Goal: Transaction & Acquisition: Purchase product/service

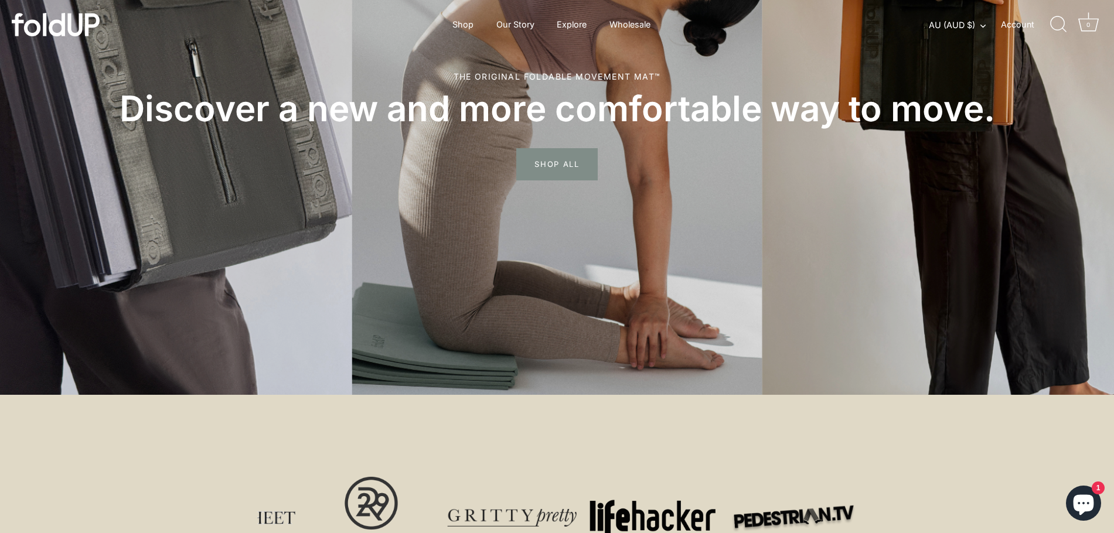
scroll to position [117, 0]
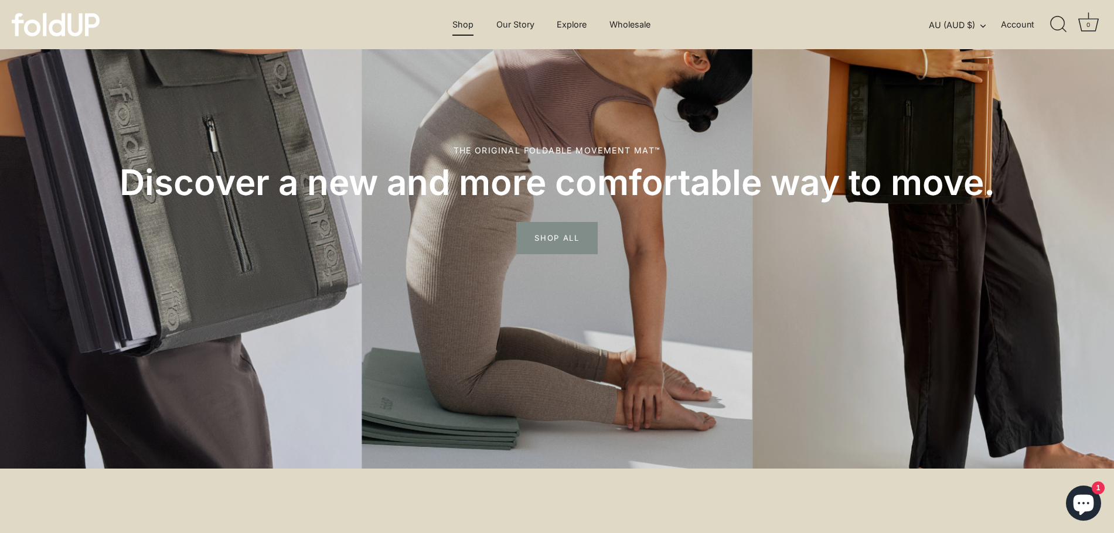
click at [465, 29] on link "Shop" at bounding box center [464, 24] width 42 height 22
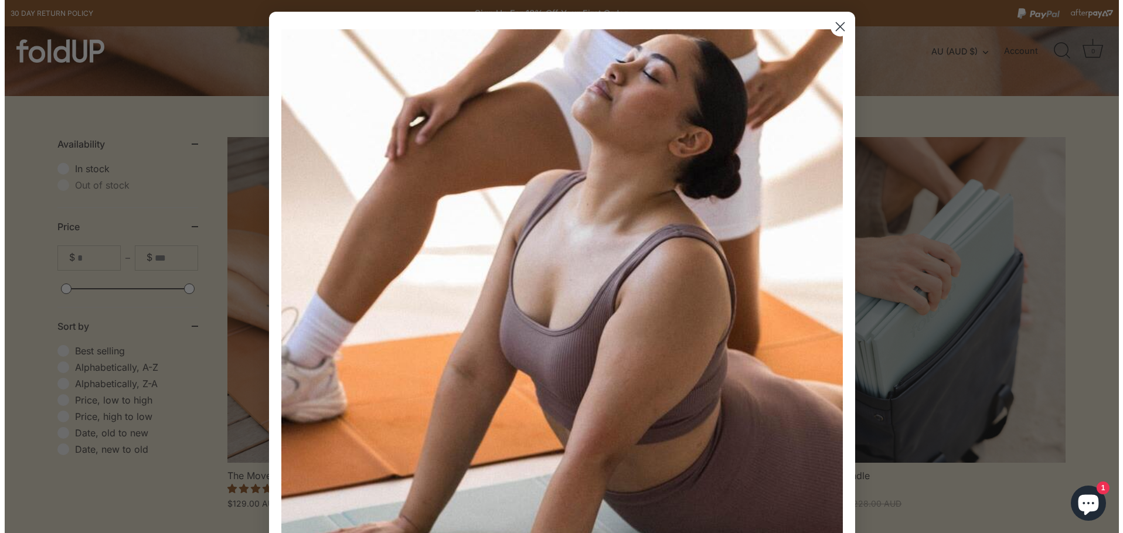
scroll to position [293, 0]
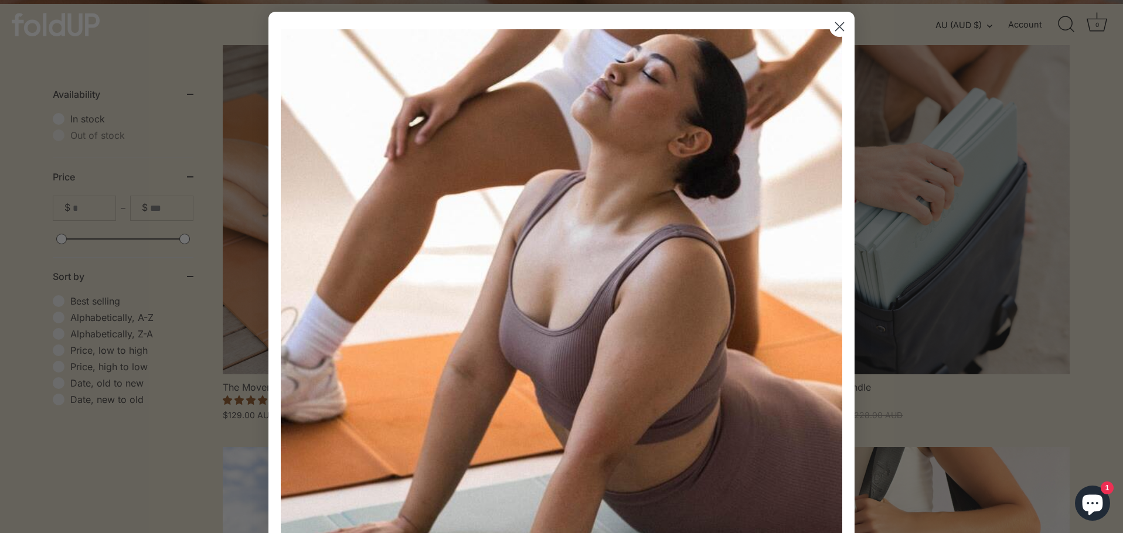
click at [833, 29] on circle "Close dialog" at bounding box center [839, 26] width 19 height 19
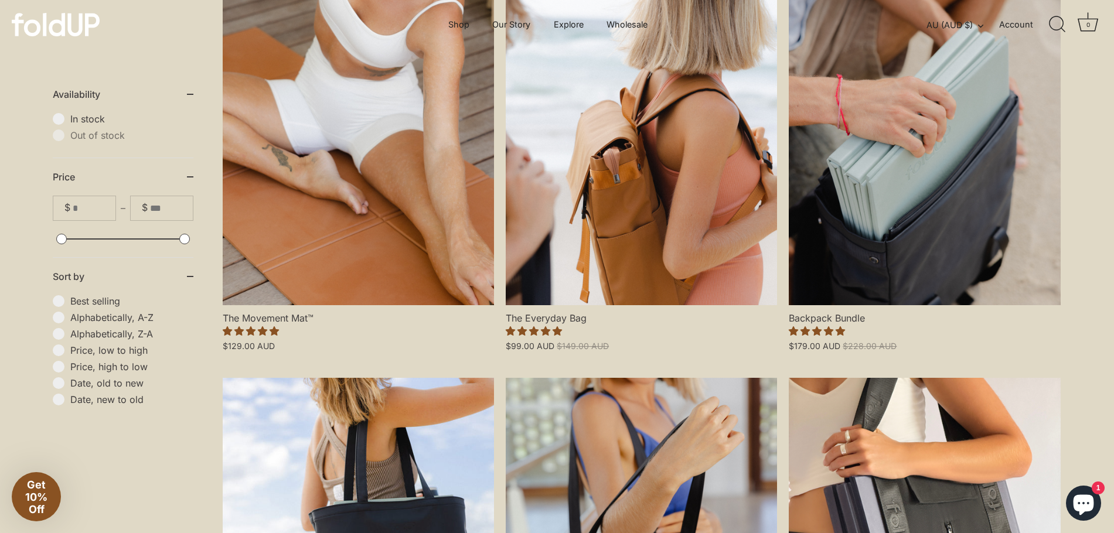
scroll to position [352, 0]
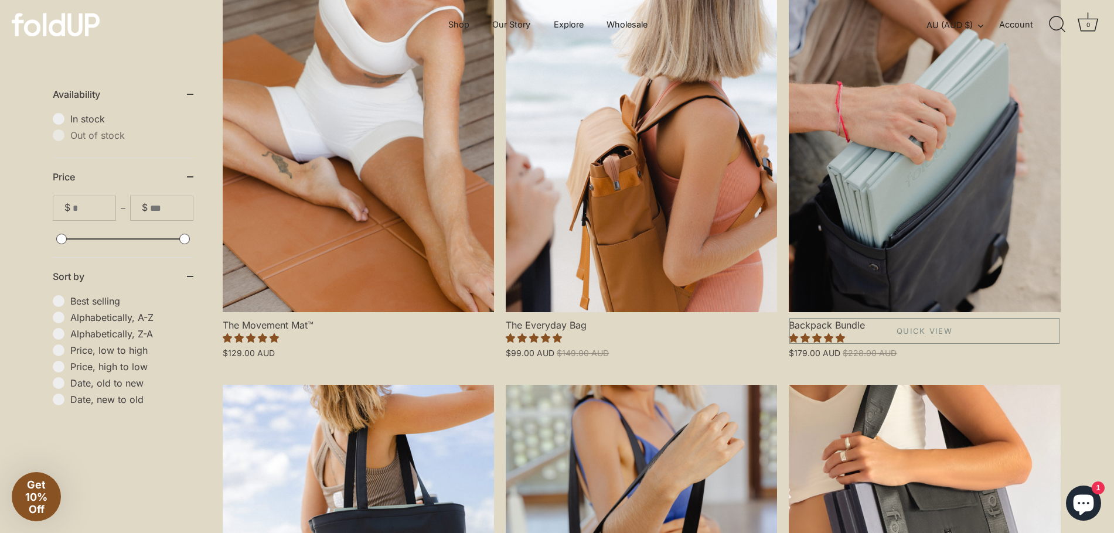
click at [921, 209] on link "Backpack Bundle" at bounding box center [924, 150] width 271 height 326
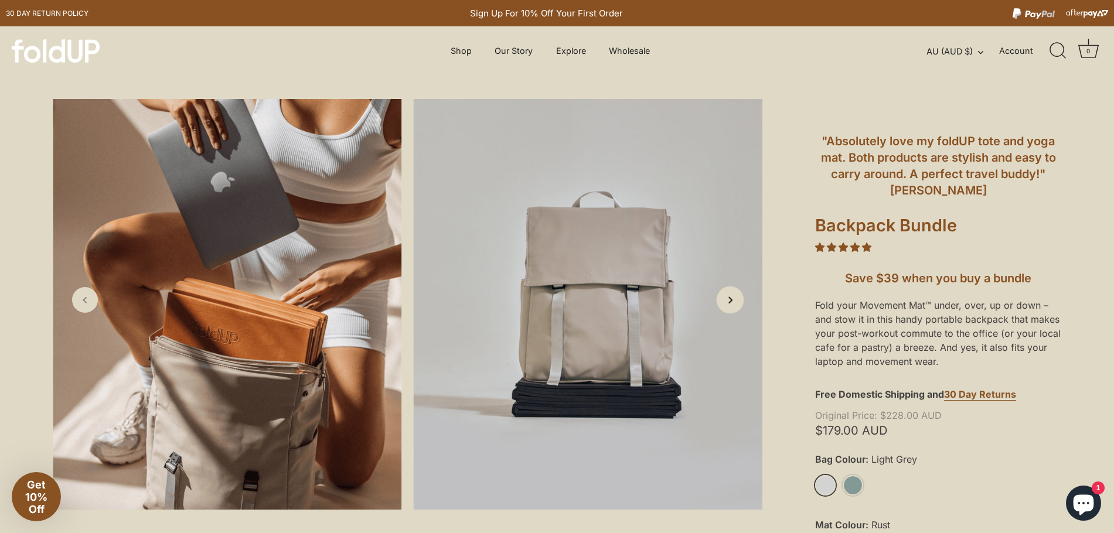
click at [730, 302] on polyline "Next slide" at bounding box center [730, 300] width 3 height 6
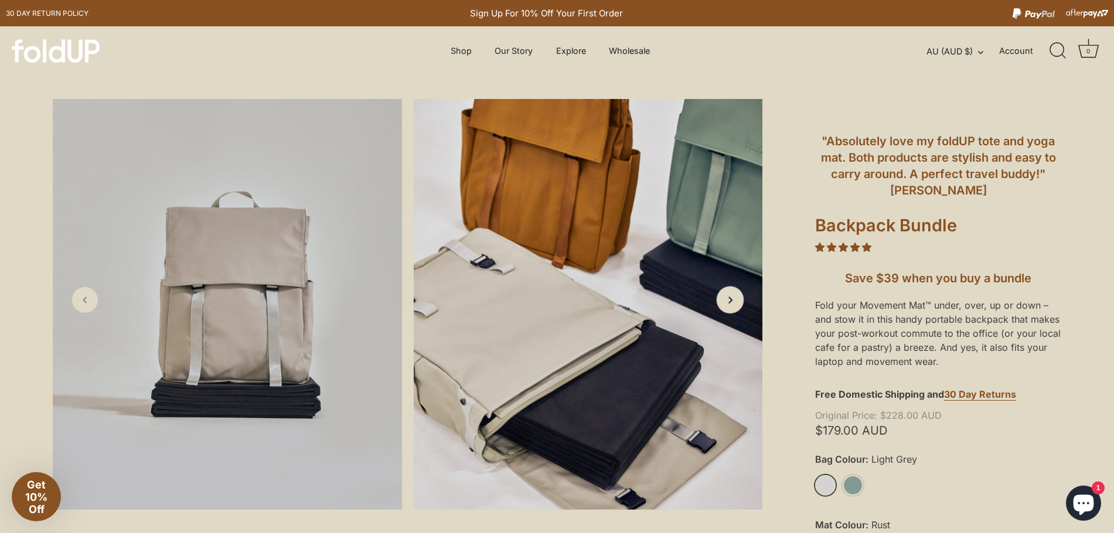
click at [730, 302] on polyline "Next slide" at bounding box center [730, 300] width 3 height 6
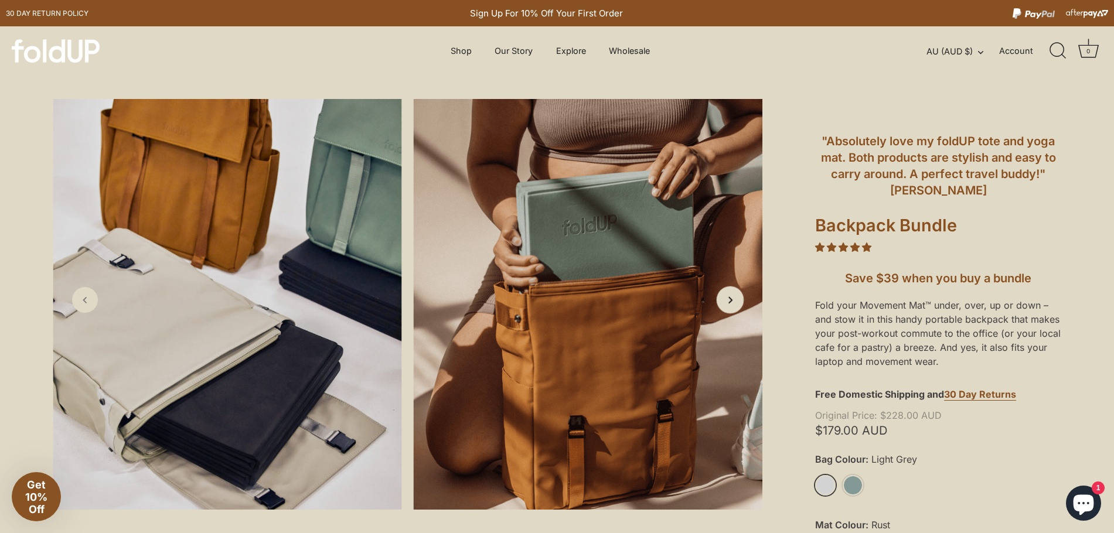
click at [730, 302] on polyline "Next slide" at bounding box center [730, 300] width 3 height 6
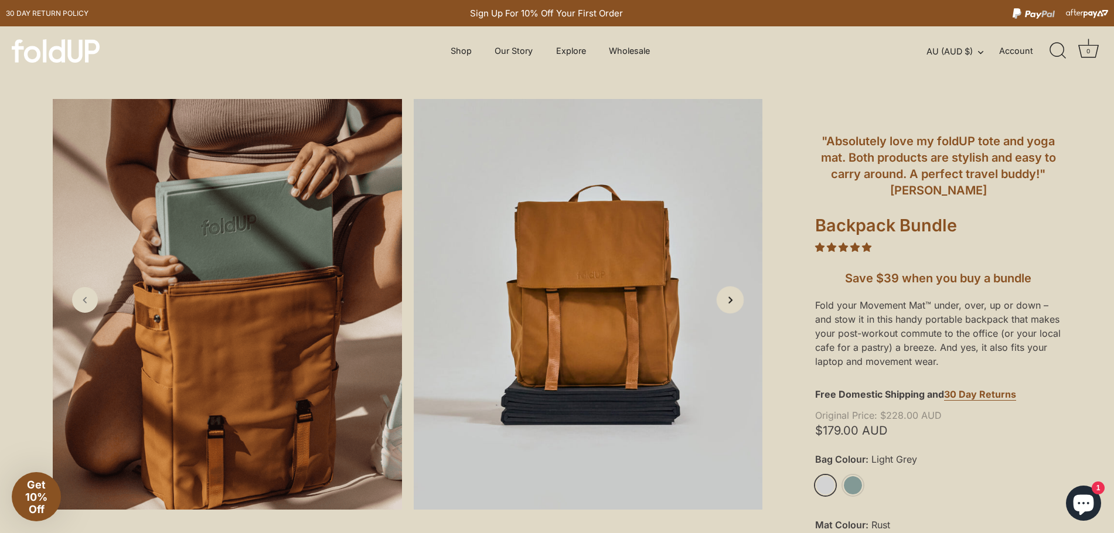
click at [730, 302] on polyline "Next slide" at bounding box center [730, 300] width 3 height 6
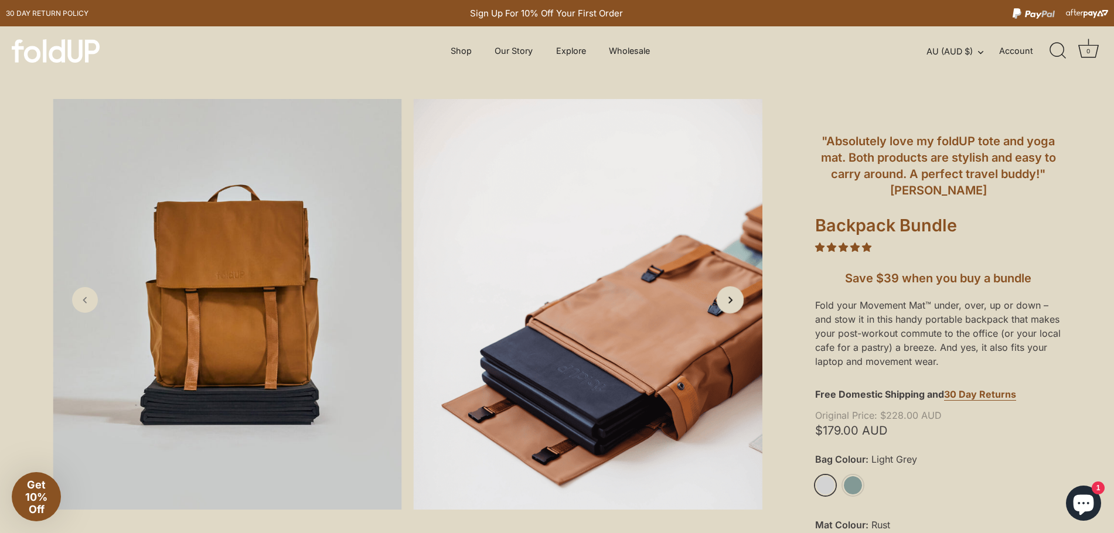
click at [730, 302] on polyline "Next slide" at bounding box center [730, 300] width 3 height 6
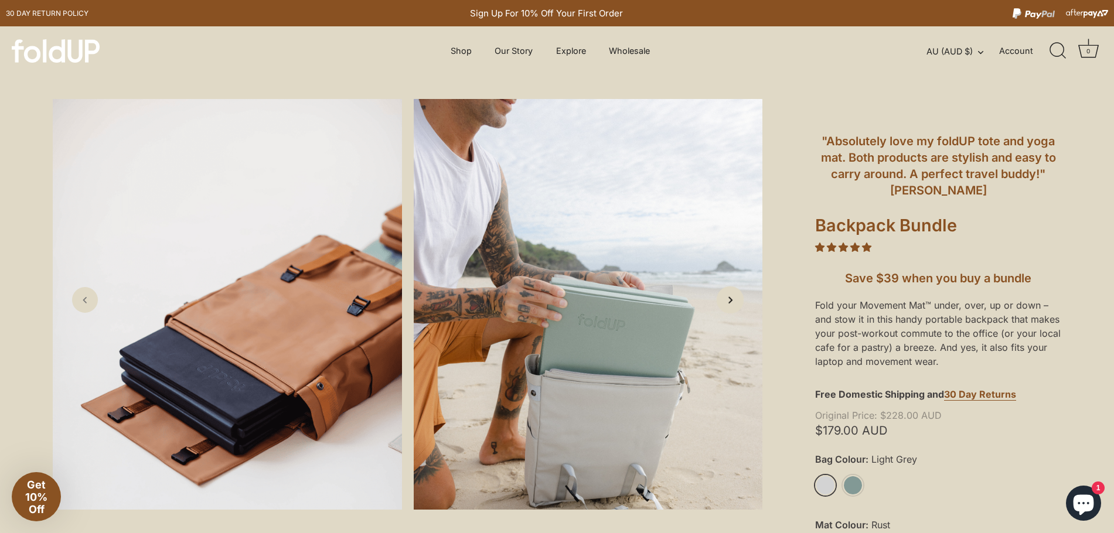
click at [730, 302] on polyline "Next slide" at bounding box center [730, 300] width 3 height 6
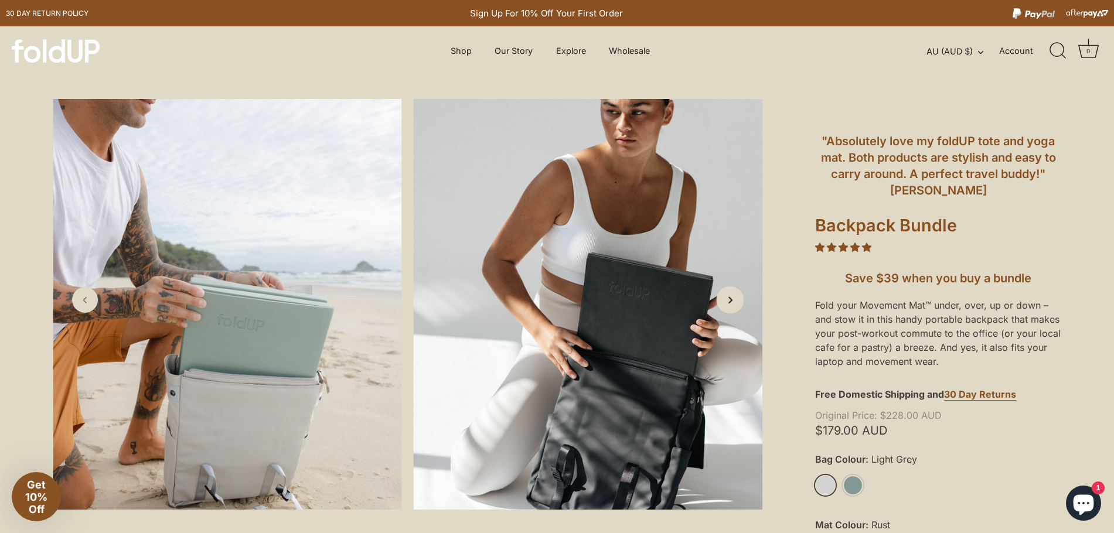
click at [730, 302] on polyline "Next slide" at bounding box center [730, 300] width 3 height 6
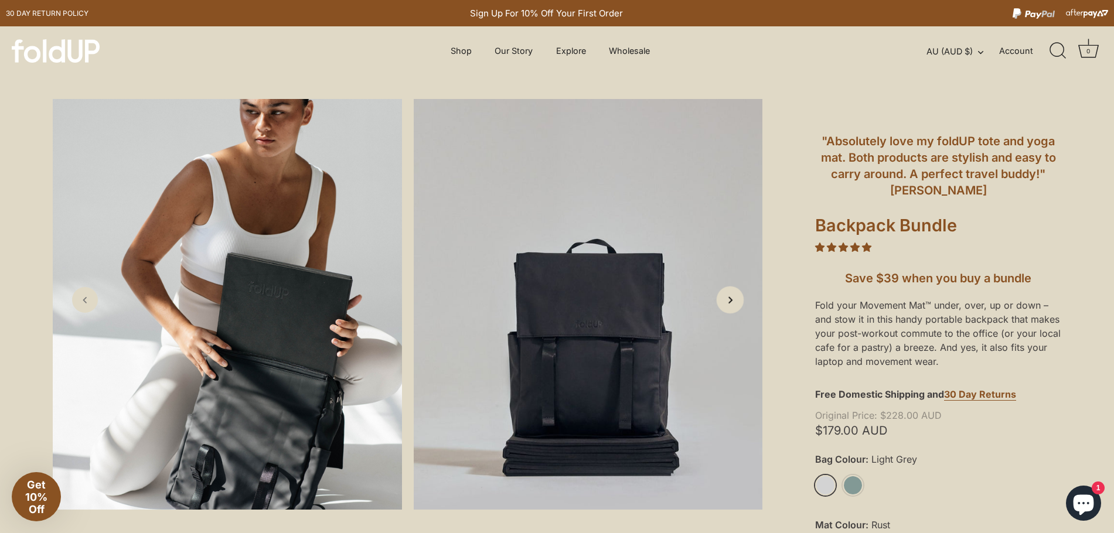
click at [730, 302] on polyline "Next slide" at bounding box center [730, 300] width 3 height 6
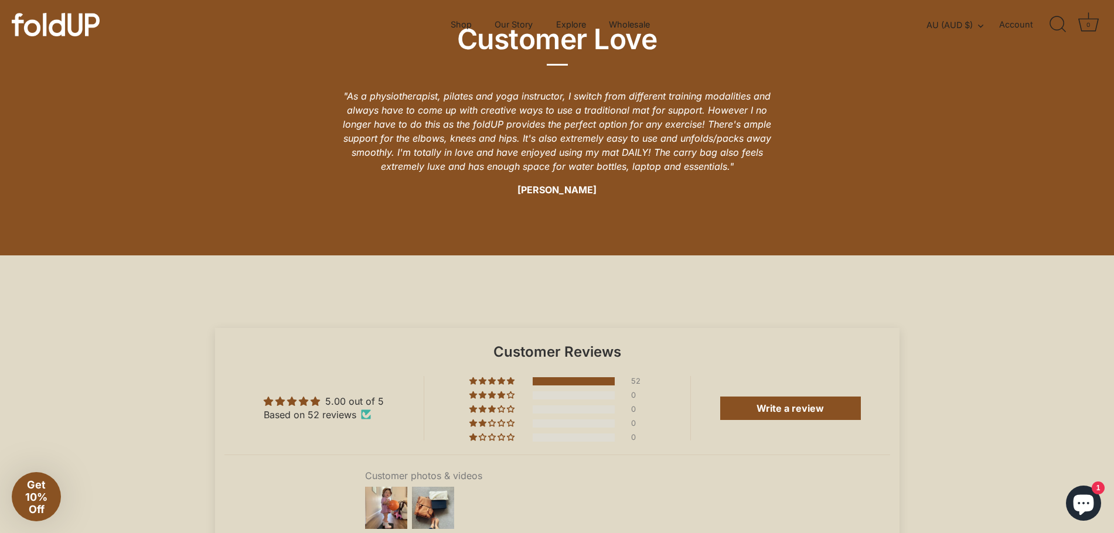
scroll to position [2169, 0]
